Goal: Use online tool/utility

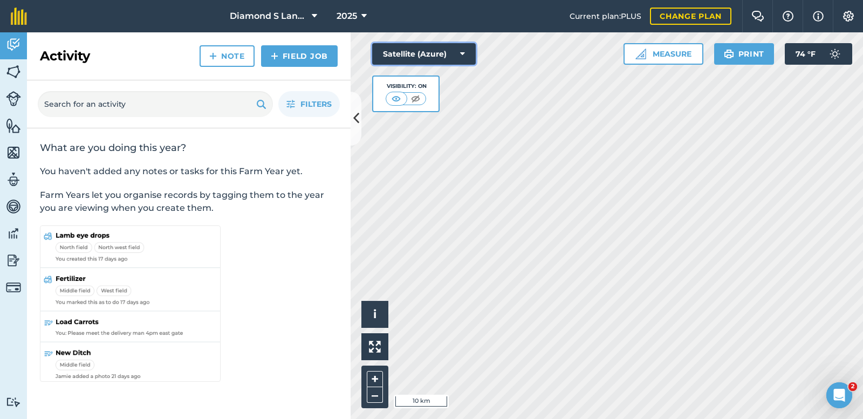
click at [448, 51] on button "Satellite (Azure)" at bounding box center [424, 54] width 104 height 22
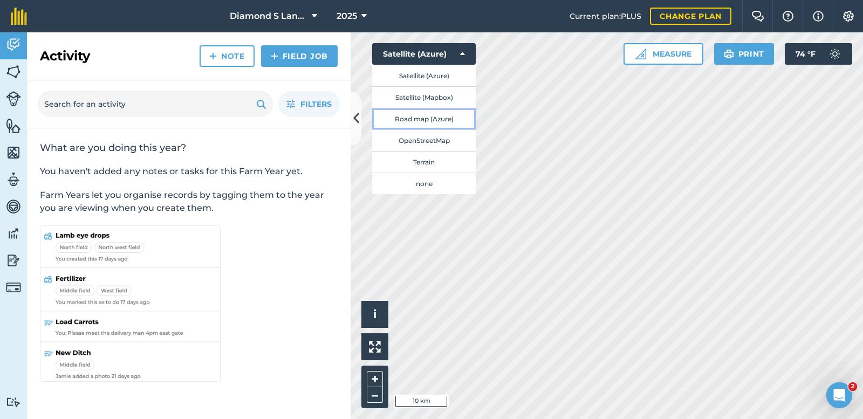
click at [414, 120] on button "Road map (Azure)" at bounding box center [424, 119] width 104 height 22
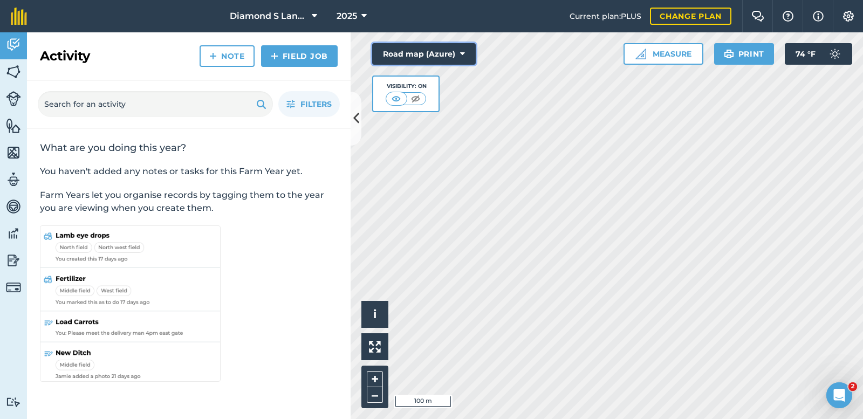
click at [403, 55] on button "Road map (Azure)" at bounding box center [424, 54] width 104 height 22
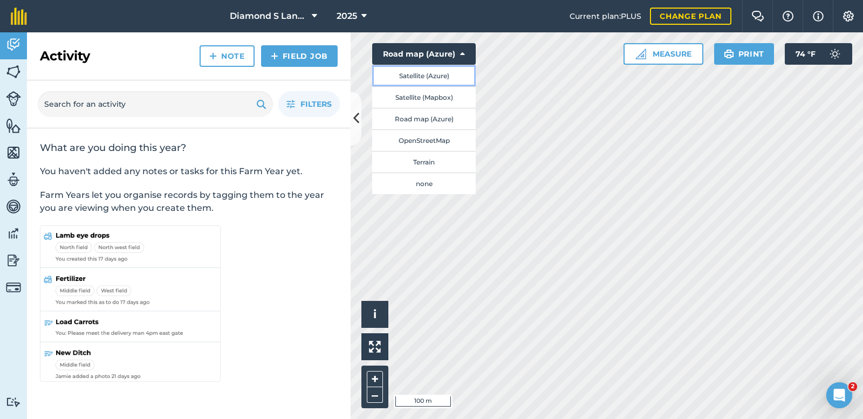
click at [413, 74] on button "Satellite (Azure)" at bounding box center [424, 76] width 104 height 22
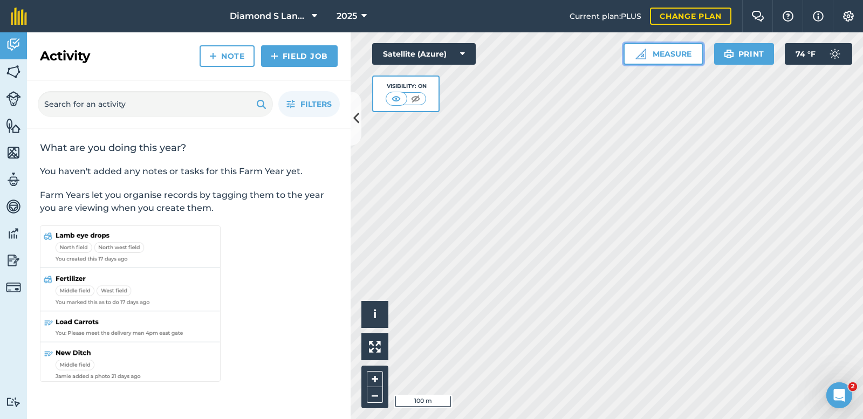
click at [650, 54] on button "Measure" at bounding box center [664, 54] width 80 height 22
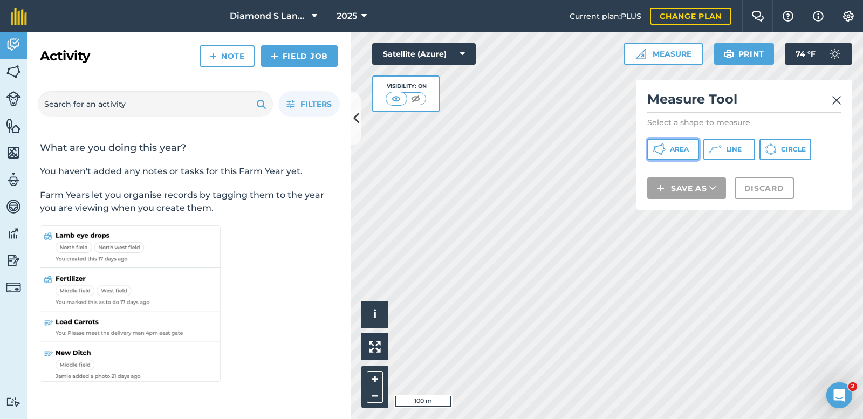
click at [673, 145] on span "Area" at bounding box center [679, 149] width 19 height 9
click at [264, 202] on div "Activity Fields Livestock Features Maps Team Vehicles Data Reporting Billing Tu…" at bounding box center [431, 225] width 863 height 387
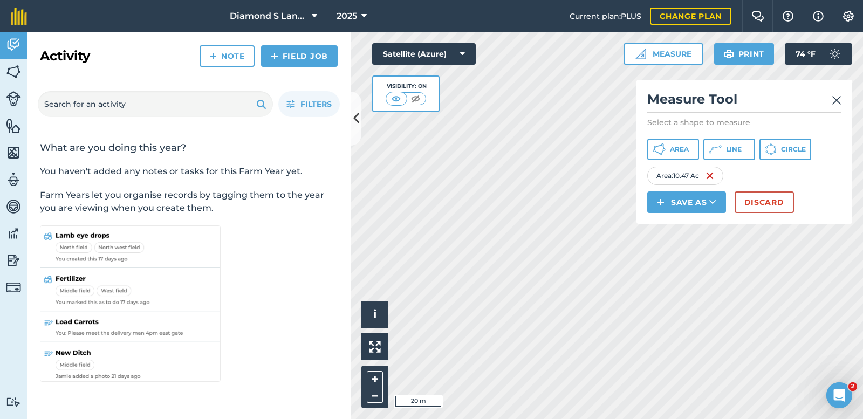
click at [155, 141] on div "Activity Fields Livestock Features Maps Team Vehicles Data Reporting Billing Tu…" at bounding box center [431, 225] width 863 height 387
click at [609, 419] on html "Diamond S Land and Cattle 2025 Current plan : PLUS Change plan Farm Chat Help I…" at bounding box center [431, 209] width 863 height 419
click at [564, 419] on html "Diamond S Land and Cattle 2025 Current plan : PLUS Change plan Farm Chat Help I…" at bounding box center [431, 209] width 863 height 419
click at [506, 419] on html "Diamond S Land and Cattle 2025 Current plan : PLUS Change plan Farm Chat Help I…" at bounding box center [431, 209] width 863 height 419
click at [533, 30] on div "Diamond S Land and Cattle 2025 Current plan : PLUS Change plan Farm Chat Help I…" at bounding box center [431, 209] width 863 height 419
